Goal: Task Accomplishment & Management: Manage account settings

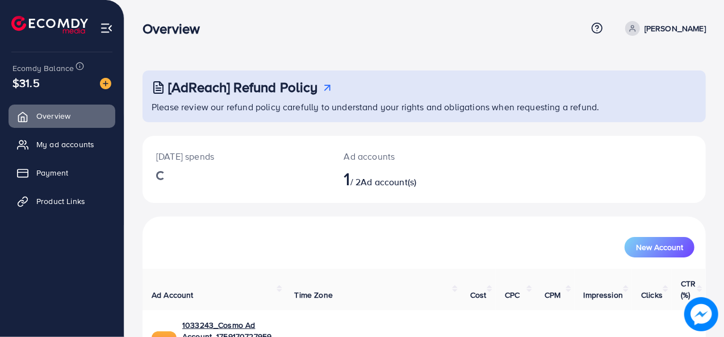
scroll to position [53, 0]
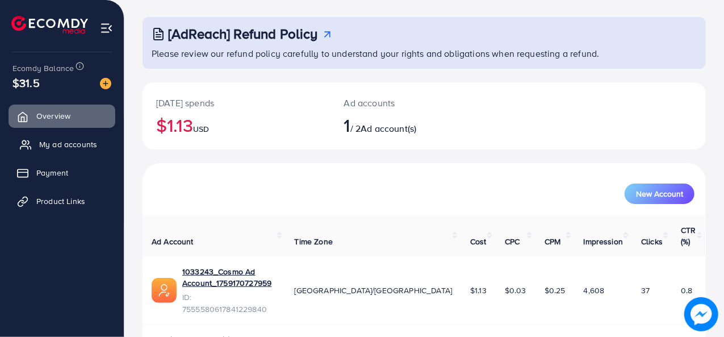
click at [77, 149] on span "My ad accounts" at bounding box center [68, 144] width 58 height 11
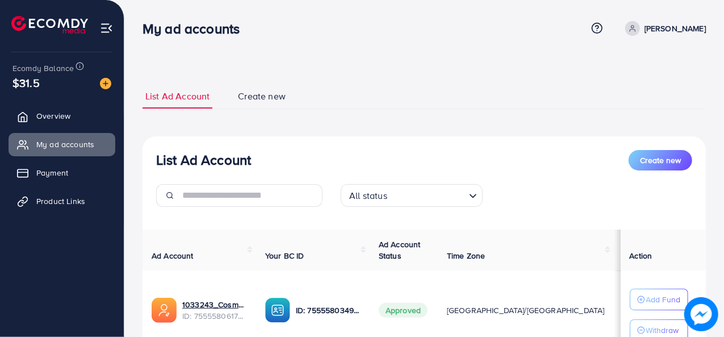
scroll to position [94, 0]
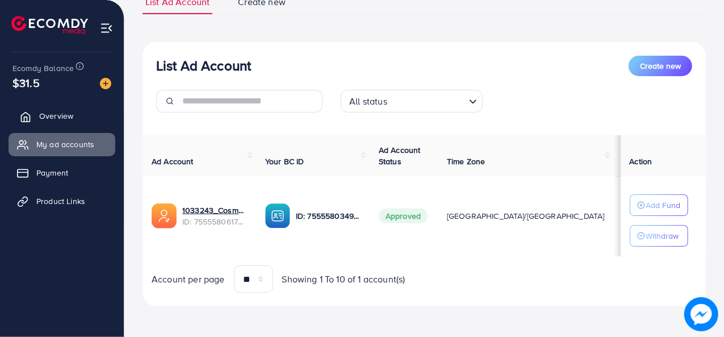
click at [87, 115] on link "Overview" at bounding box center [62, 116] width 107 height 23
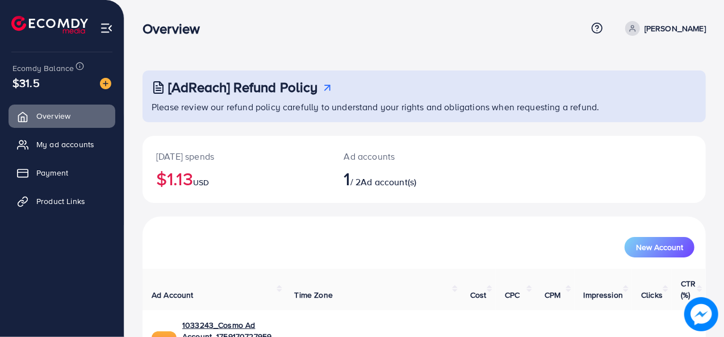
scroll to position [53, 0]
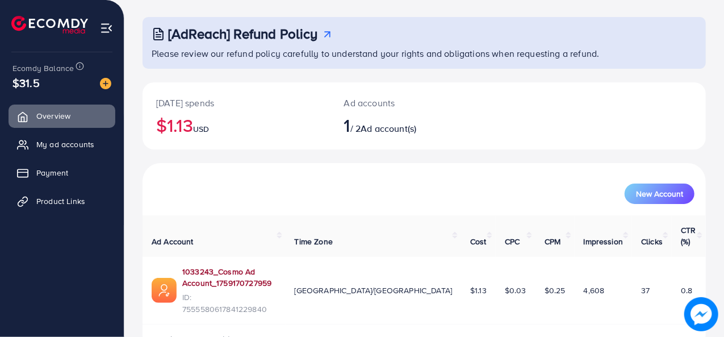
click at [277, 266] on link "1033243_Cosmo Ad Account_1759170727959" at bounding box center [229, 277] width 94 height 23
click at [84, 137] on link "My ad accounts" at bounding box center [62, 144] width 107 height 23
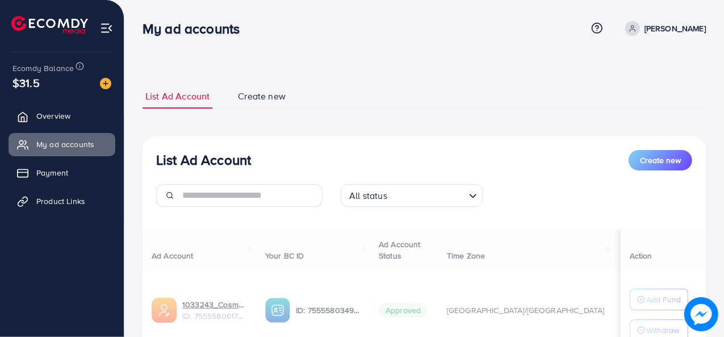
scroll to position [94, 0]
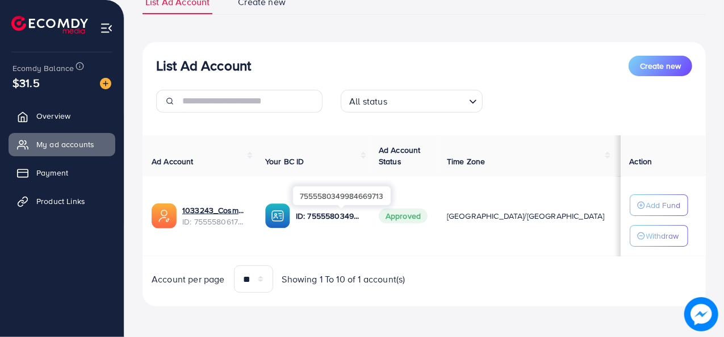
click at [325, 215] on p "ID: 7555580349984669713" at bounding box center [328, 216] width 65 height 14
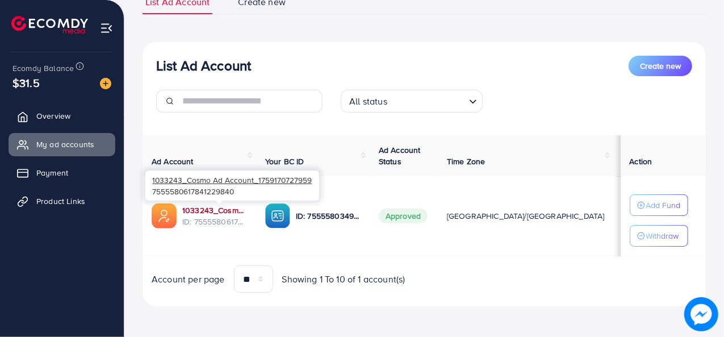
click at [226, 210] on link "1033243_Cosmo Ad Account_1759170727959" at bounding box center [214, 209] width 65 height 11
